Goal: Find specific page/section: Find specific page/section

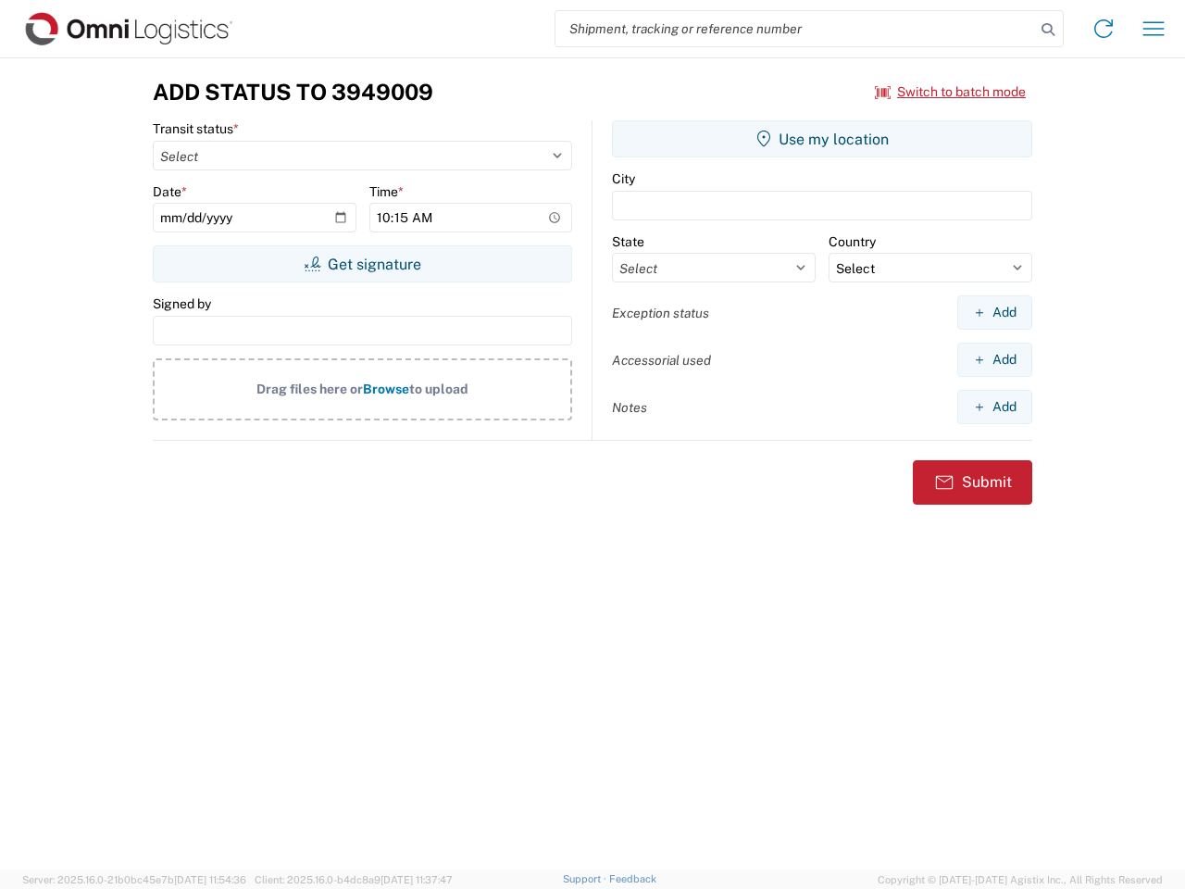
click at [795, 29] on input "search" at bounding box center [794, 28] width 479 height 35
click at [1048, 30] on icon at bounding box center [1048, 30] width 26 height 26
click at [1103, 29] on icon at bounding box center [1103, 29] width 30 height 30
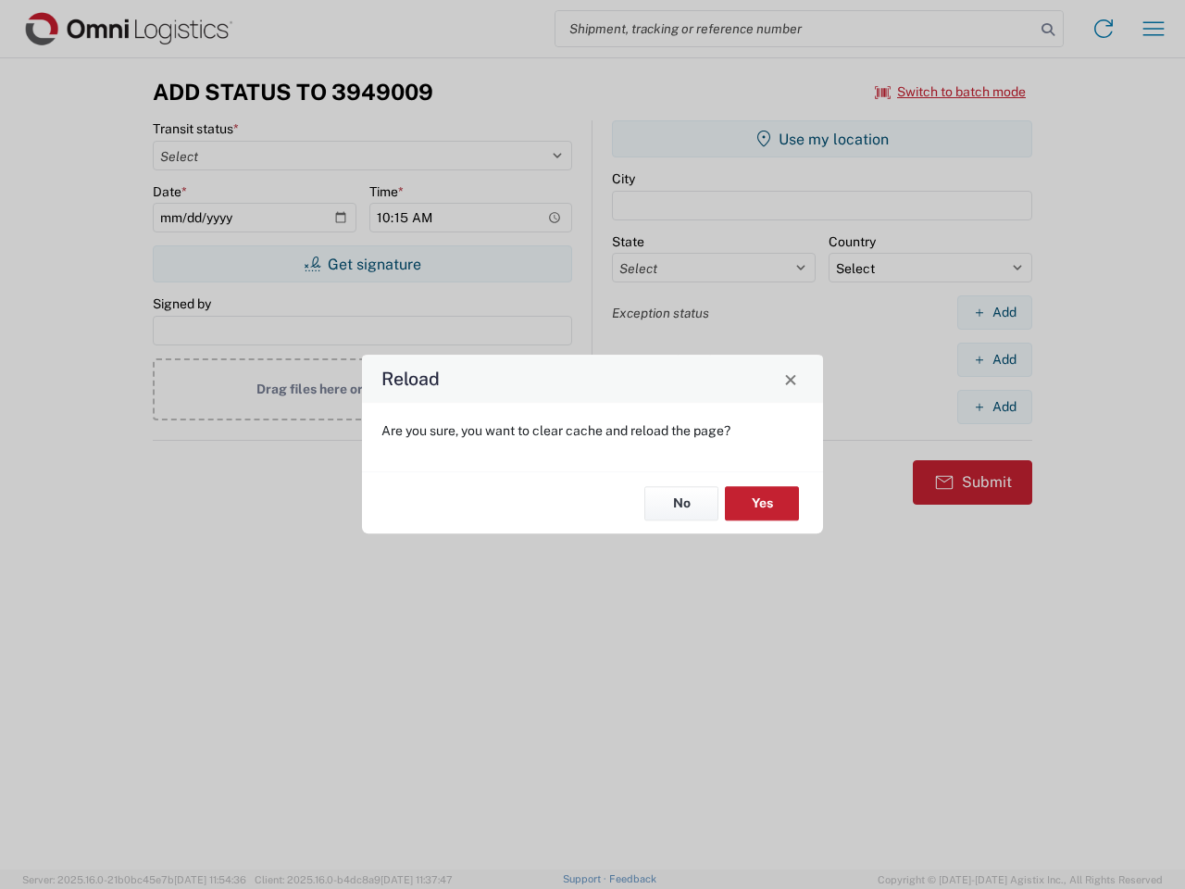
click at [1153, 29] on div "Reload Are you sure, you want to clear cache and reload the page? No Yes" at bounding box center [592, 444] width 1185 height 889
click at [951, 92] on div "Reload Are you sure, you want to clear cache and reload the page? No Yes" at bounding box center [592, 444] width 1185 height 889
click at [362, 264] on div "Reload Are you sure, you want to clear cache and reload the page? No Yes" at bounding box center [592, 444] width 1185 height 889
click at [822, 139] on div "Reload Are you sure, you want to clear cache and reload the page? No Yes" at bounding box center [592, 444] width 1185 height 889
click at [994, 312] on div "Reload Are you sure, you want to clear cache and reload the page? No Yes" at bounding box center [592, 444] width 1185 height 889
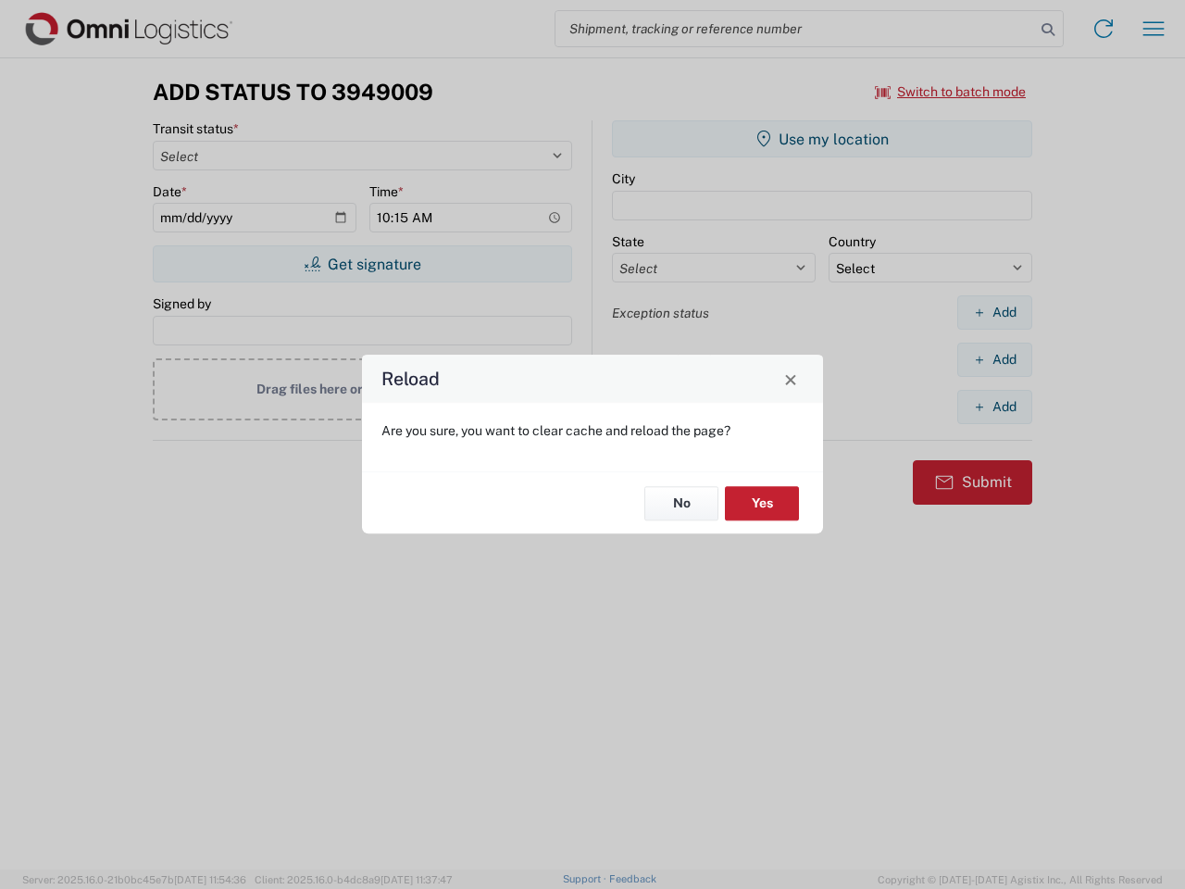
click at [994, 359] on div "Reload Are you sure, you want to clear cache and reload the page? No Yes" at bounding box center [592, 444] width 1185 height 889
click at [994, 406] on div "Reload Are you sure, you want to clear cache and reload the page? No Yes" at bounding box center [592, 444] width 1185 height 889
